Goal: Check status

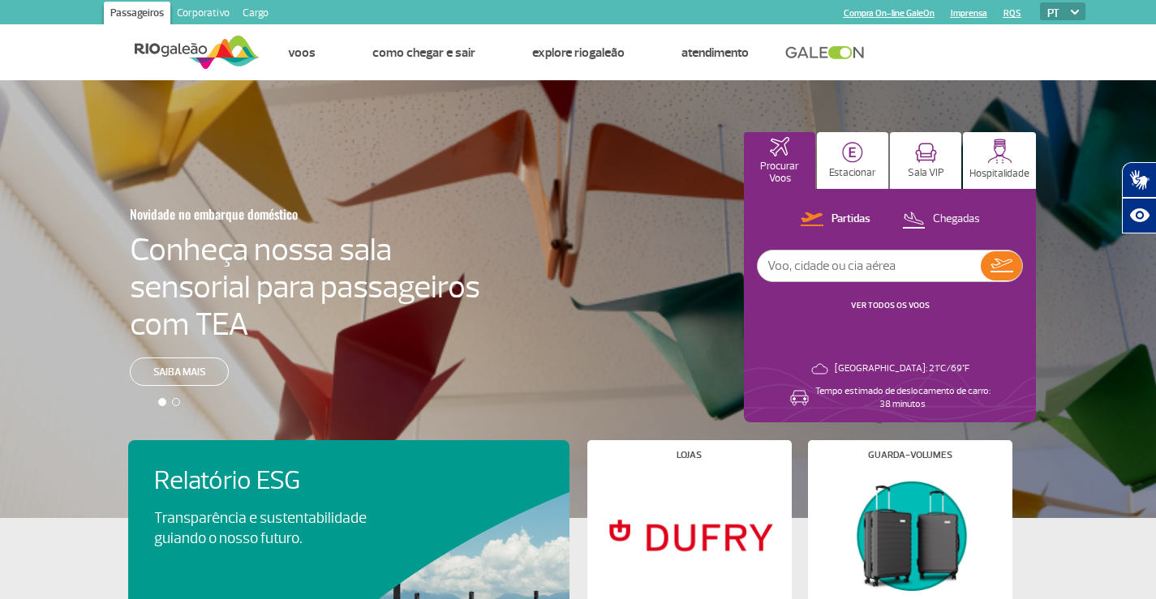
click at [846, 280] on input "text" at bounding box center [868, 266] width 223 height 31
click at [938, 219] on p "Chegadas" at bounding box center [956, 219] width 47 height 15
click at [816, 268] on input "text" at bounding box center [868, 266] width 223 height 31
type input "detta"
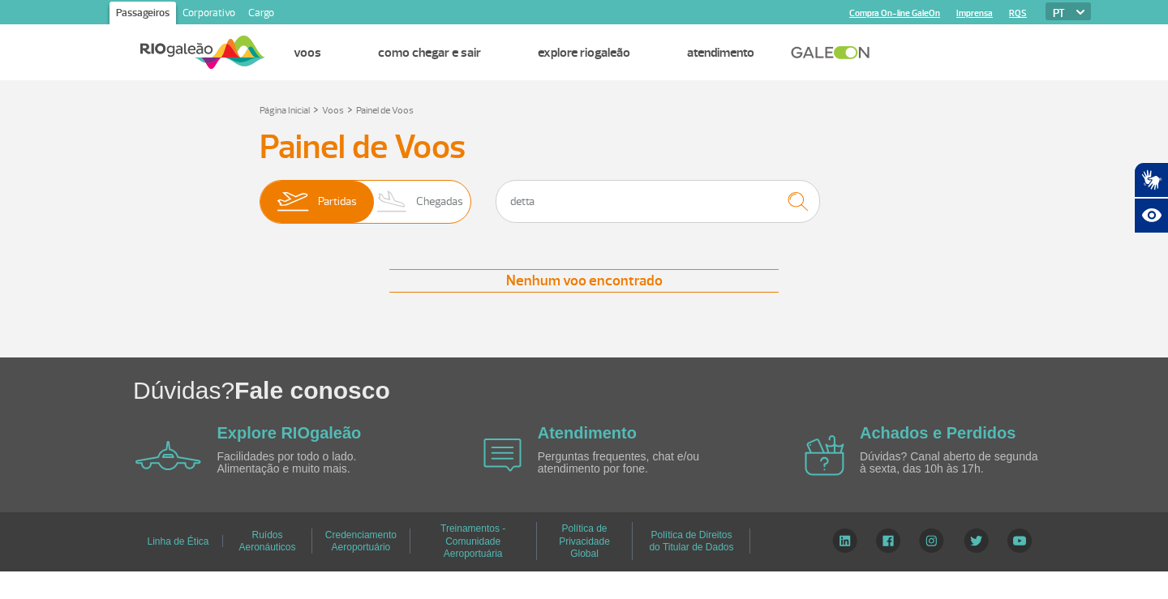
click at [442, 212] on span "Chegadas" at bounding box center [439, 202] width 47 height 42
click at [259, 194] on input "Partidas Chegadas" at bounding box center [259, 194] width 0 height 0
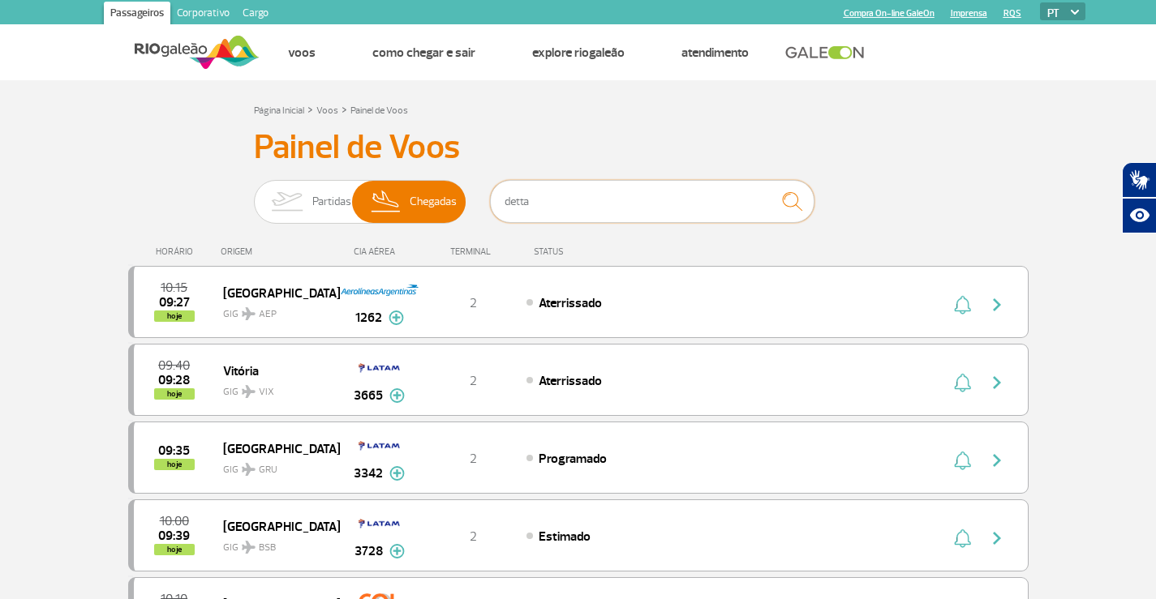
drag, startPoint x: 518, startPoint y: 203, endPoint x: 549, endPoint y: 225, distance: 37.8
click at [521, 204] on input "detta" at bounding box center [652, 201] width 324 height 43
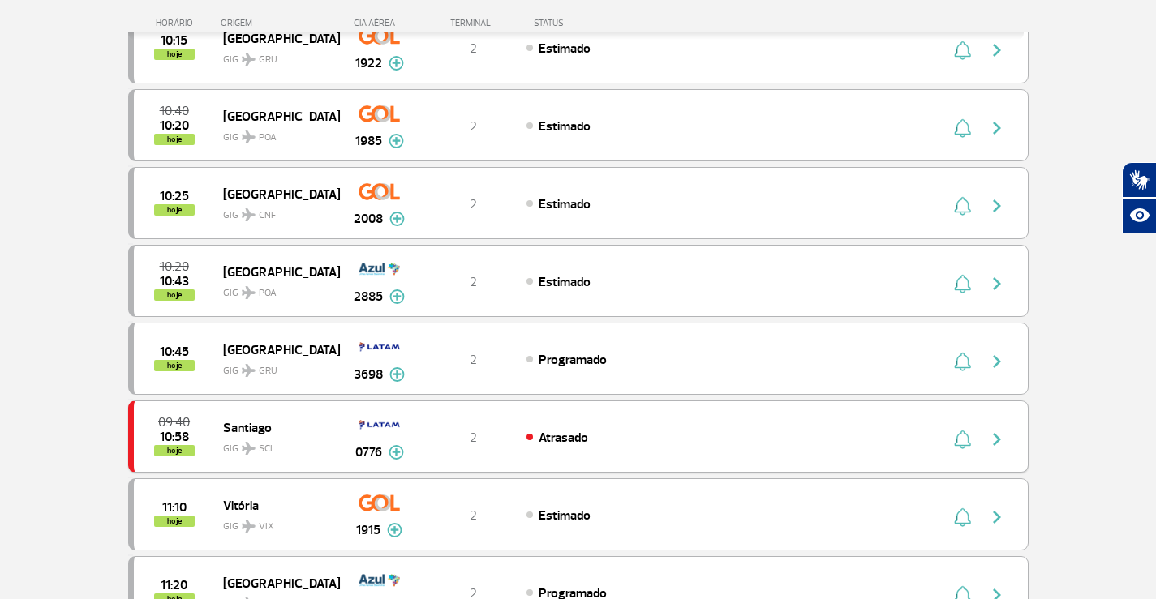
scroll to position [324, 0]
